Goal: Answer question/provide support: Answer question/provide support

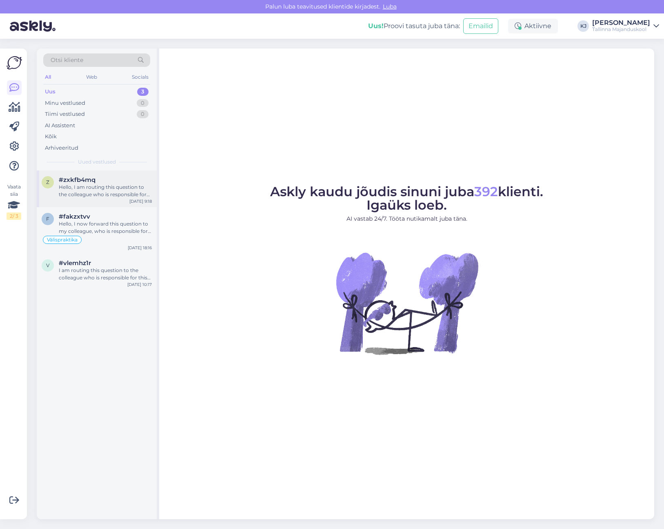
click at [101, 195] on div "Hello, I am routing this question to the colleague who is responsible for this …" at bounding box center [105, 191] width 93 height 15
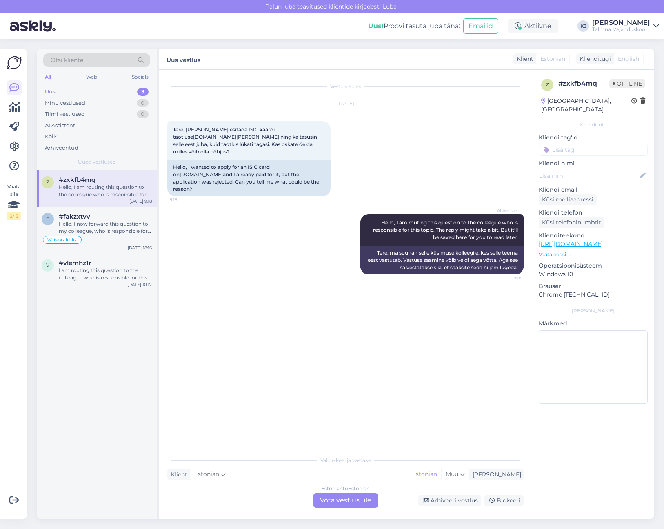
click at [322, 213] on div "AI Assistent Hello, I am routing this question to the colleague who is responsi…" at bounding box center [345, 244] width 356 height 78
click at [341, 498] on div "Estonian to Estonian Võta vestlus üle" at bounding box center [345, 500] width 64 height 15
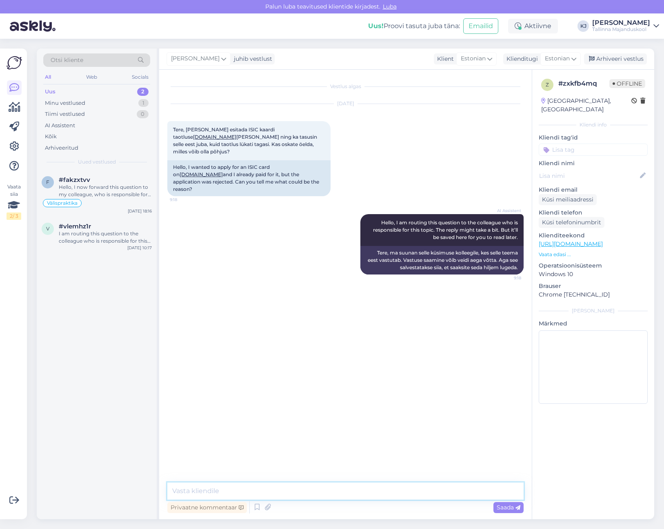
click at [333, 498] on textarea at bounding box center [345, 491] width 356 height 17
click at [340, 494] on textarea "Tere! Üldiselt on peamised tagasi l" at bounding box center [345, 491] width 356 height 17
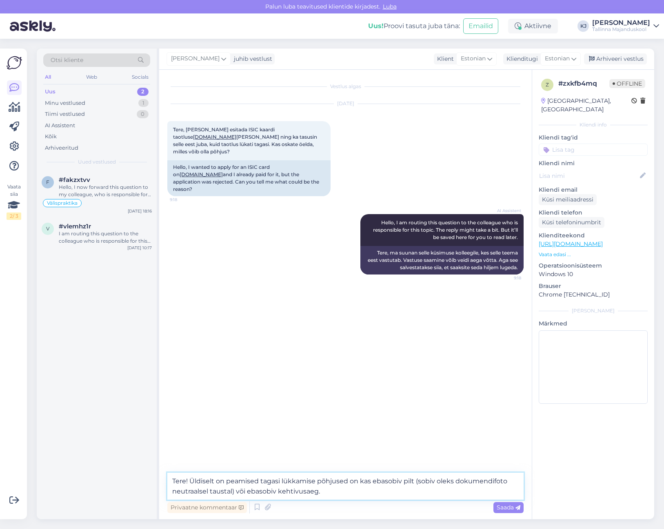
click at [355, 491] on textarea "Tere! Üldiselt on peamised tagasi lükkamise põhjused on kas ebasobiv pilt (sobi…" at bounding box center [345, 486] width 356 height 27
paste textarea "ISIC Scholari õpilaspileti kehtivusajaks saab maksimaalselt märkida õpingute lõ…"
click at [355, 491] on textarea "Tere! Üldiselt on peamised tagasi lükkamise põhjused on kas ebasobiv pilt (sobi…" at bounding box center [345, 481] width 356 height 37
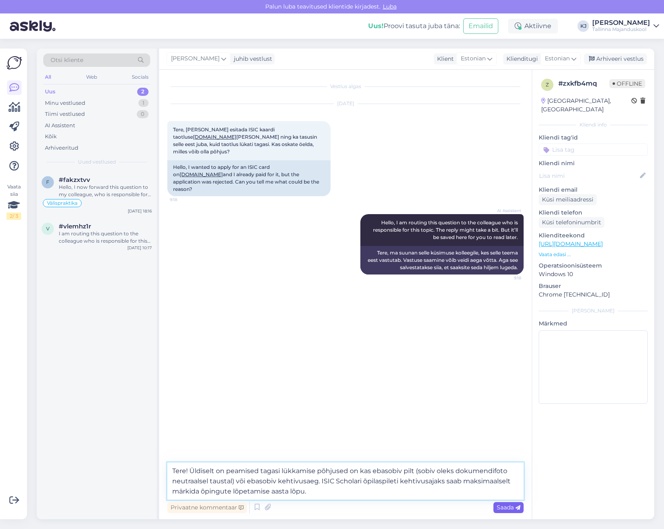
type textarea "Tere! Üldiselt on peamised tagasi lükkamise põhjused on kas ebasobiv pilt (sobi…"
click at [512, 509] on span "Saada" at bounding box center [509, 507] width 24 height 7
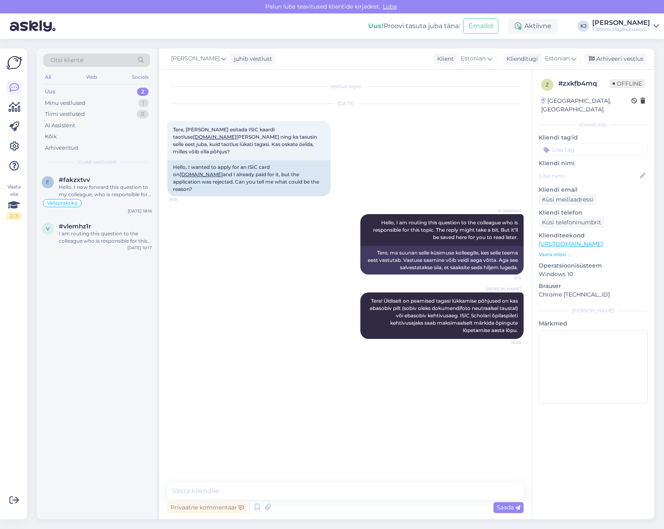
click at [589, 145] on input at bounding box center [593, 150] width 109 height 12
type input "õpilaspilet"
click at [603, 169] on span "õpilaspilet" at bounding box center [593, 171] width 25 height 5
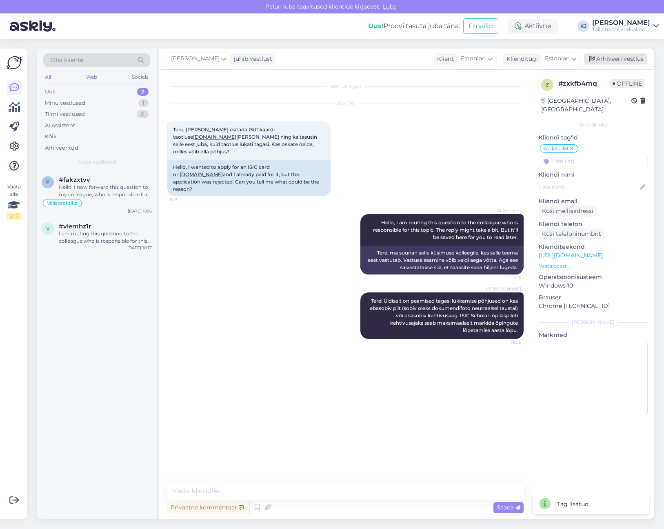
click at [619, 55] on div "Arhiveeri vestlus" at bounding box center [615, 58] width 63 height 11
click at [113, 186] on div "Hello, I now forward this question to my colleague, who is responsible for this…" at bounding box center [105, 191] width 93 height 15
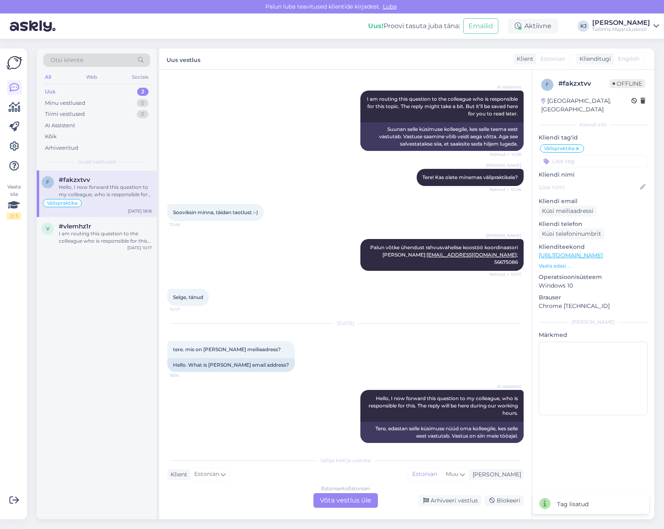
click at [326, 497] on div "Estonian to Estonian Võta vestlus üle" at bounding box center [345, 500] width 64 height 15
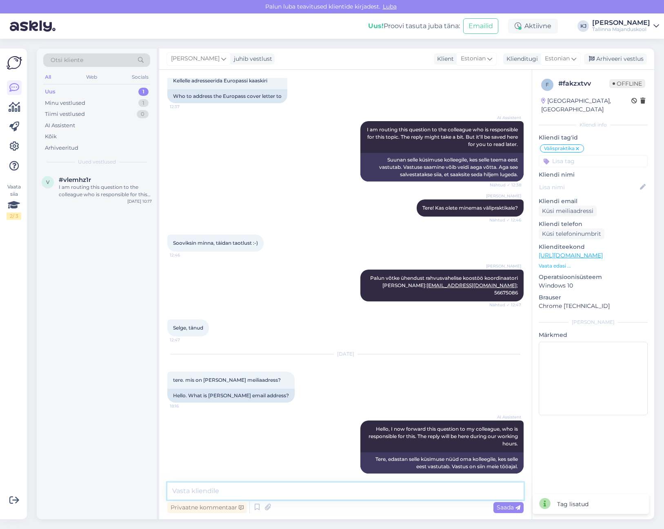
click at [326, 497] on textarea at bounding box center [345, 491] width 356 height 17
type textarea "Tere. Palun kirjuta enda sooviga enda õppetooli õppetöökoordinaatorile."
click at [513, 508] on span "Saada" at bounding box center [509, 507] width 24 height 7
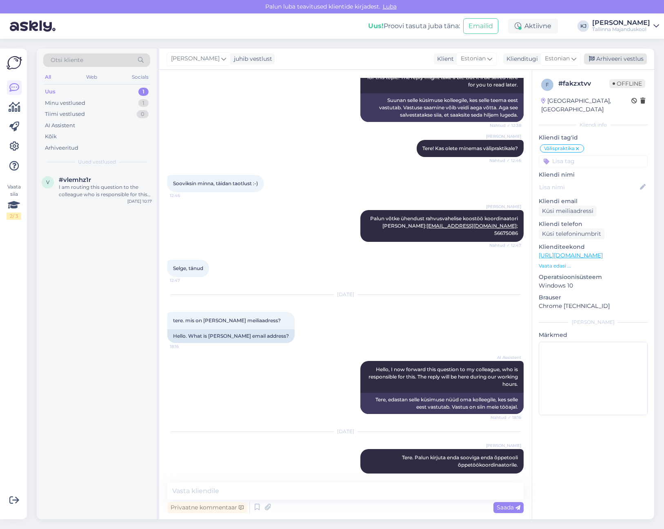
click at [616, 61] on div "Arhiveeri vestlus" at bounding box center [615, 58] width 63 height 11
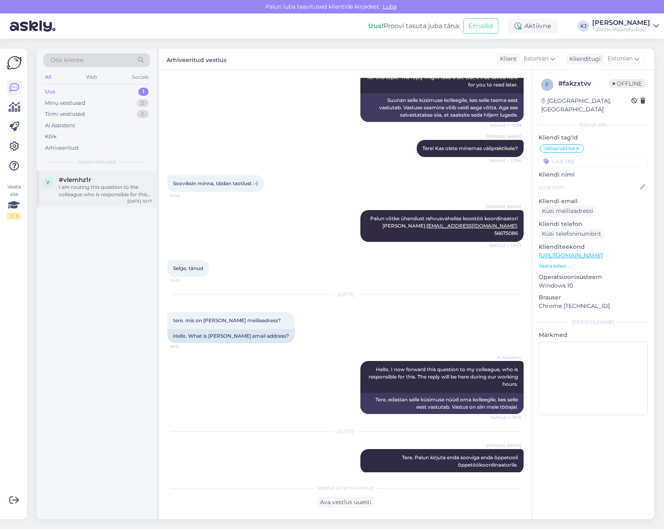
click at [89, 191] on div "I am routing this question to the colleague who is responsible for this topic. …" at bounding box center [105, 191] width 93 height 15
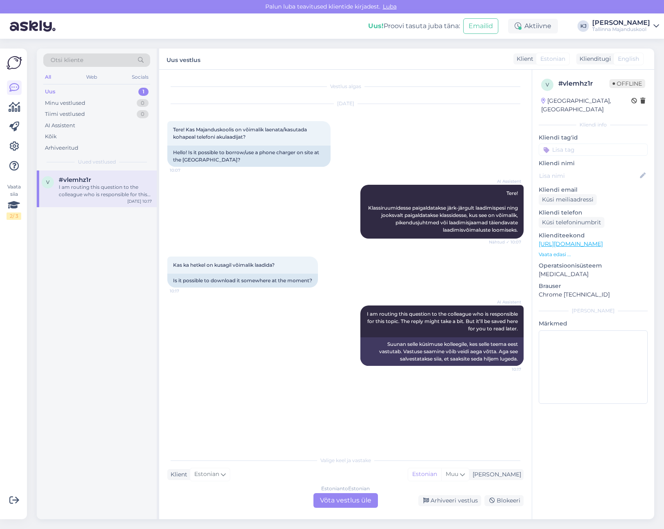
scroll to position [0, 0]
click at [360, 368] on div "AI Assistent I am routing this question to the colleague who is responsible for…" at bounding box center [345, 336] width 356 height 78
click at [312, 286] on div "Vestlus algas [DATE] Tere! Kas Majanduskoolis on võimalik laenata/kasutada koha…" at bounding box center [349, 261] width 364 height 367
click at [297, 297] on div "AI Assistent I am routing this question to the colleague who is responsible for…" at bounding box center [345, 336] width 356 height 78
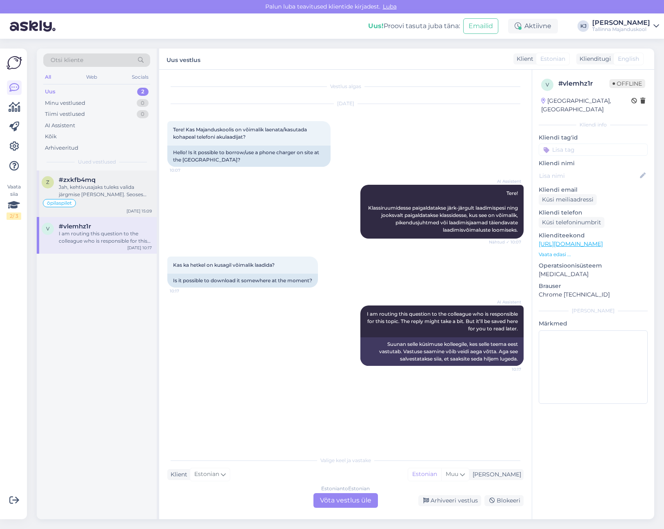
click at [97, 198] on div "Jah, kehtivusajaks tuleks valida järgmise [PERSON_NAME]. Seoses lisatasuga ja t…" at bounding box center [105, 191] width 93 height 15
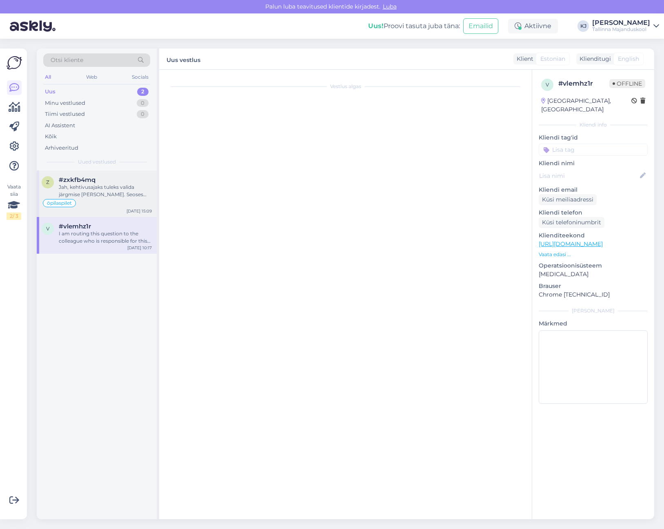
scroll to position [31, 0]
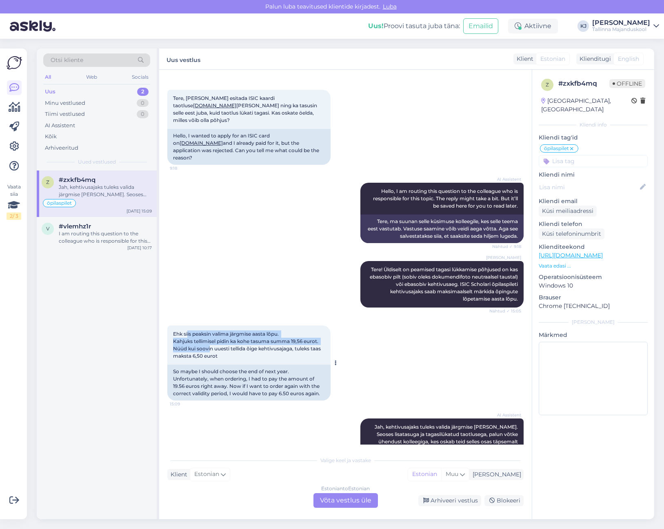
drag, startPoint x: 188, startPoint y: 320, endPoint x: 211, endPoint y: 335, distance: 27.8
click at [211, 335] on span "Ehk siis peaksin valima järgmise aasta lõpu. Kahjuks tellimisel pidin ka kohe t…" at bounding box center [247, 345] width 149 height 28
click at [353, 506] on div "Estonian to Estonian Võta vestlus üle" at bounding box center [345, 500] width 64 height 15
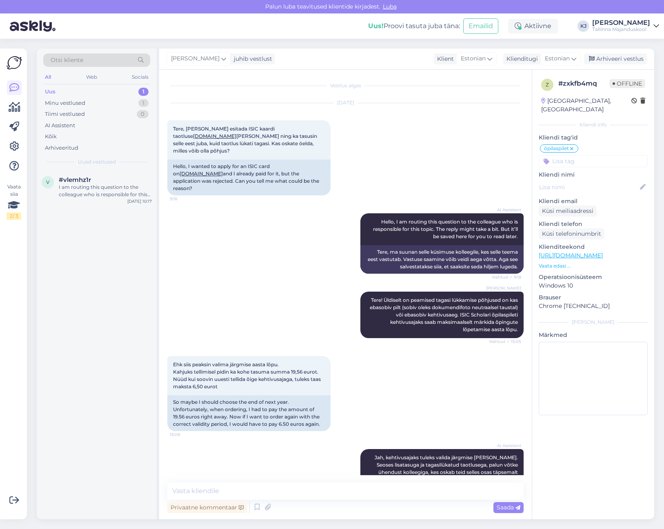
click at [352, 504] on div "Privaatne kommentaar Saada" at bounding box center [345, 508] width 356 height 16
click at [351, 497] on textarea at bounding box center [345, 491] width 356 height 17
click at [278, 492] on textarea "Palun kirjuta selles osas" at bounding box center [345, 491] width 356 height 17
paste textarea "[URL][DOMAIN_NAME]"
type textarea "Palun kirjuta selles osas eduid klienditoele: [URL][DOMAIN_NAME]"
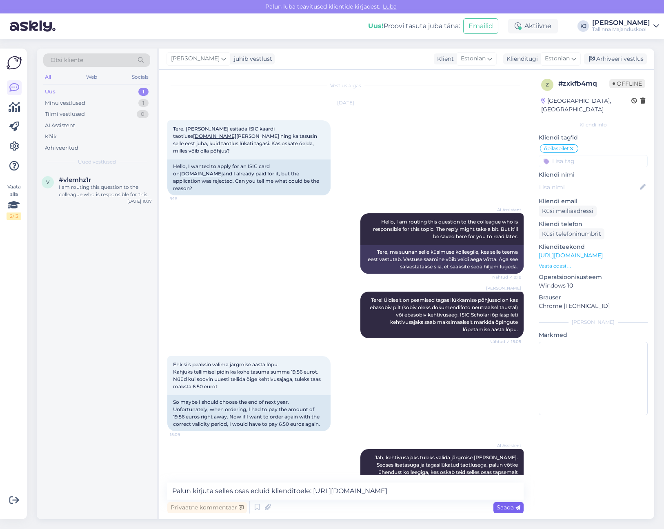
click at [508, 504] on div "Saada" at bounding box center [508, 507] width 30 height 11
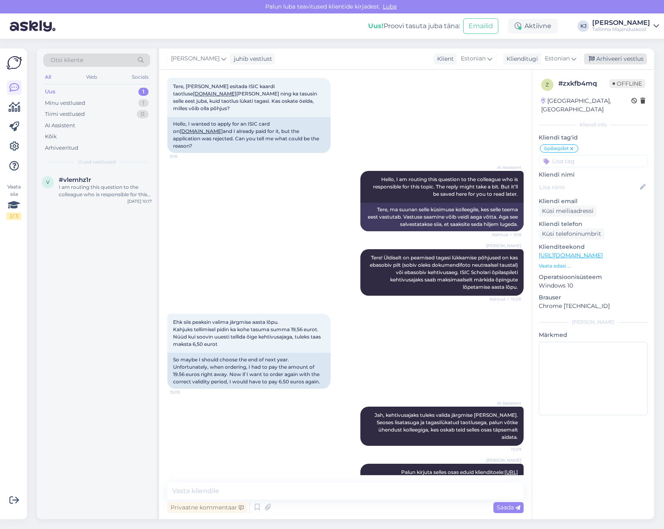
click at [626, 60] on div "Arhiveeri vestlus" at bounding box center [615, 58] width 63 height 11
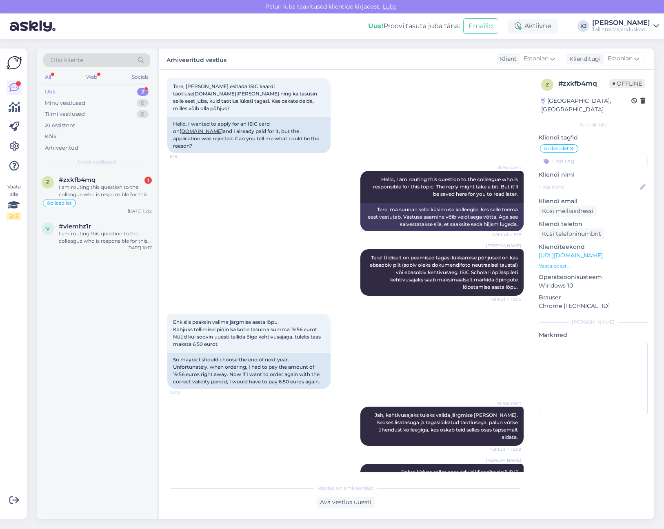
scroll to position [188, 0]
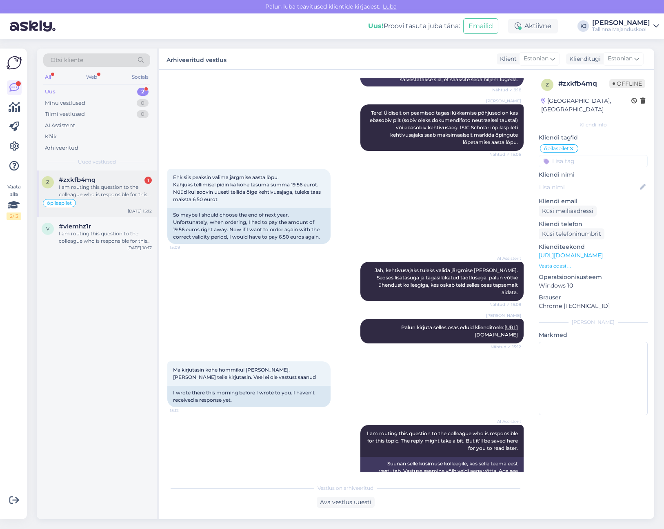
click at [73, 189] on div "I am routing this question to the colleague who is responsible for this topic. …" at bounding box center [105, 191] width 93 height 15
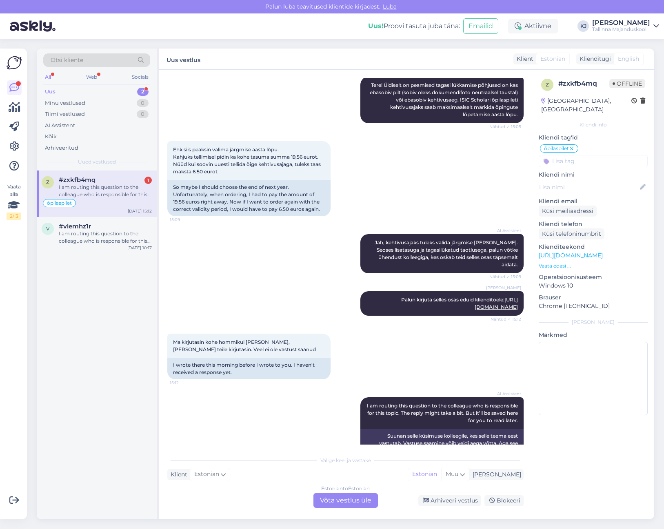
click at [320, 400] on div "AI Assistent I am routing this question to the colleague who is responsible for…" at bounding box center [345, 427] width 356 height 78
drag, startPoint x: 250, startPoint y: 318, endPoint x: 248, endPoint y: 325, distance: 7.7
click at [248, 339] on span "Ma kirjutasin kohe hommikul [PERSON_NAME], [PERSON_NAME] teile kirjutasin. Veel…" at bounding box center [244, 345] width 143 height 13
drag, startPoint x: 336, startPoint y: 502, endPoint x: 297, endPoint y: 429, distance: 82.9
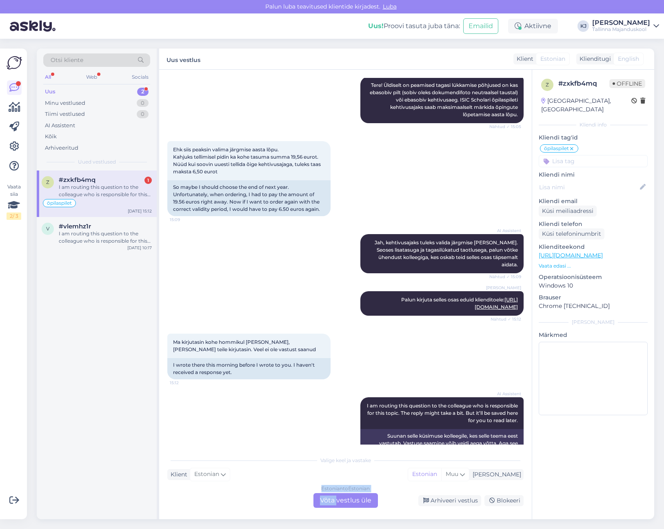
click at [297, 429] on div "Vestlus algas [DATE] Tere, [PERSON_NAME] esitada ISIC kaardi taotluse [DOMAIN_N…" at bounding box center [345, 295] width 373 height 450
